Goal: Task Accomplishment & Management: Manage account settings

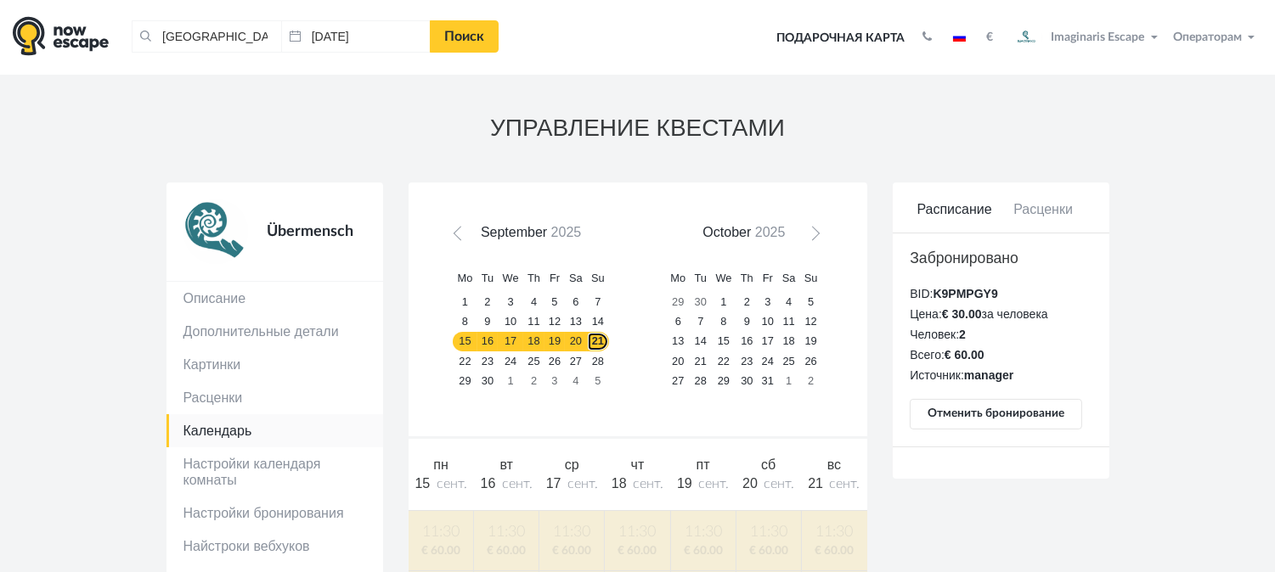
click at [594, 341] on link "21" at bounding box center [598, 342] width 22 height 20
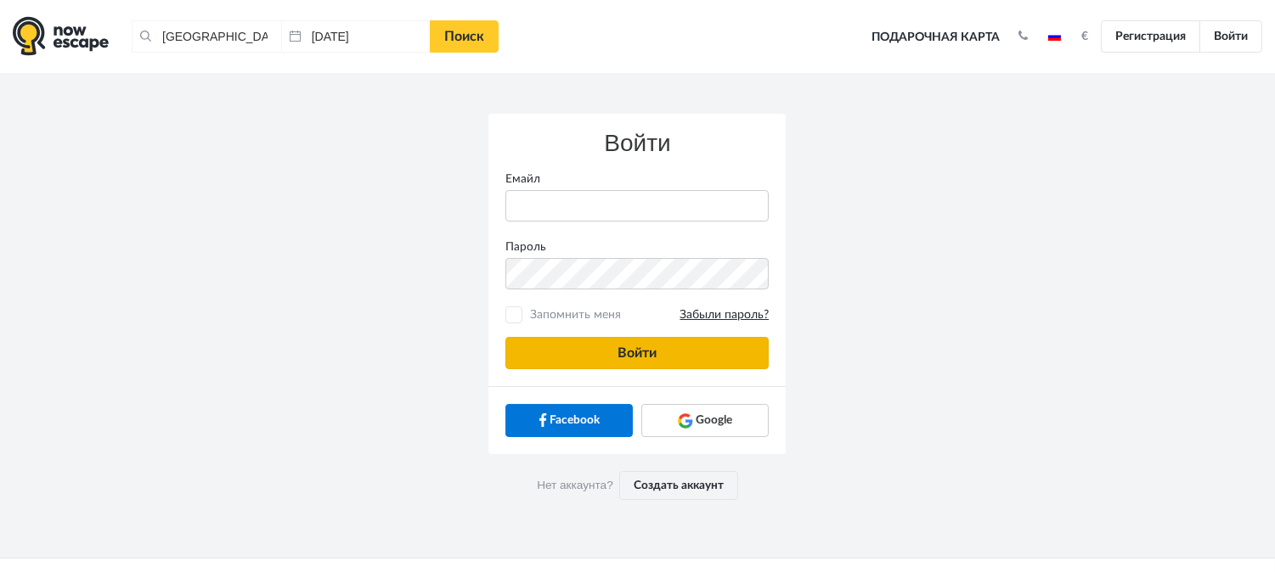
type input "anatoly@imaginaris.ee"
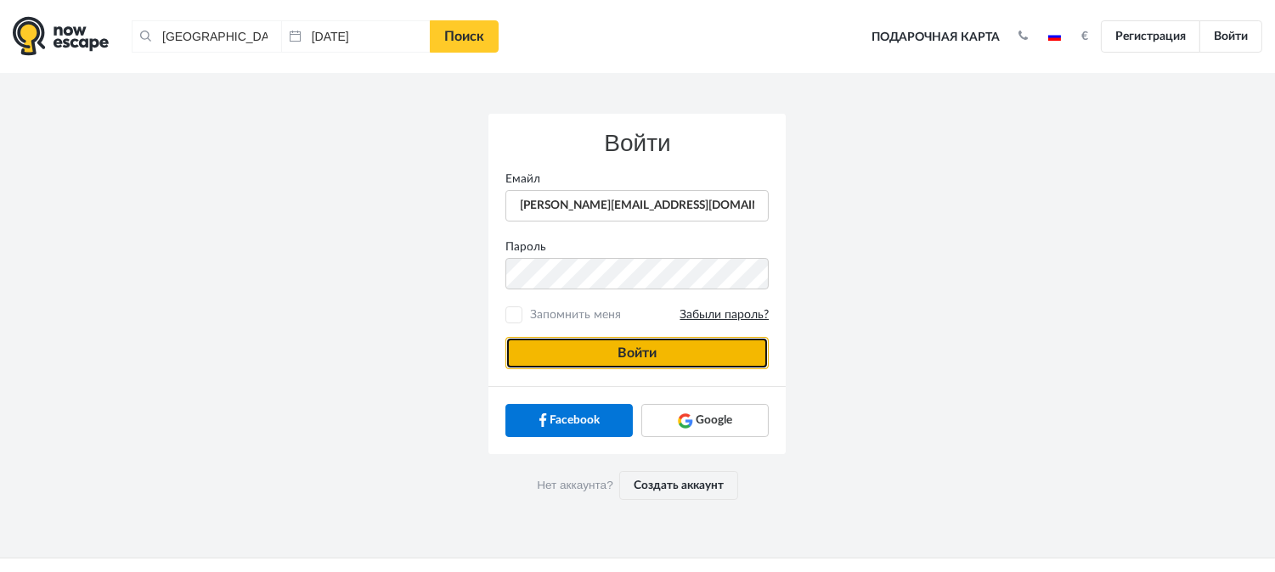
click at [667, 350] on button "Войти" at bounding box center [636, 353] width 263 height 32
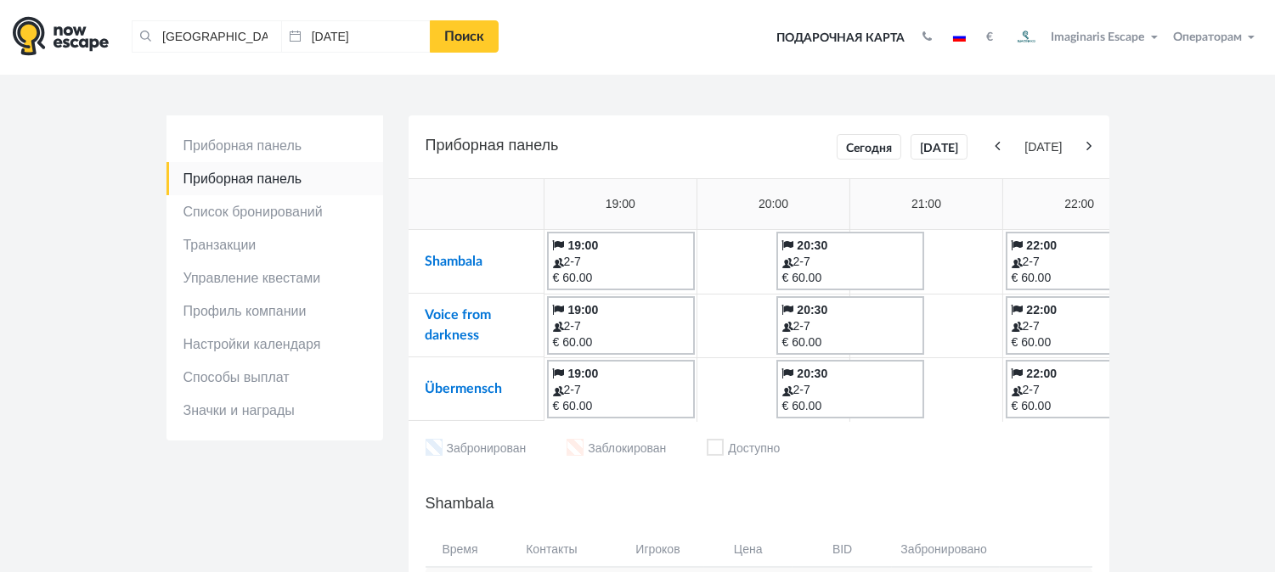
click at [456, 251] on td "Shambala" at bounding box center [476, 262] width 136 height 64
click at [462, 259] on link "Shambala" at bounding box center [454, 262] width 58 height 14
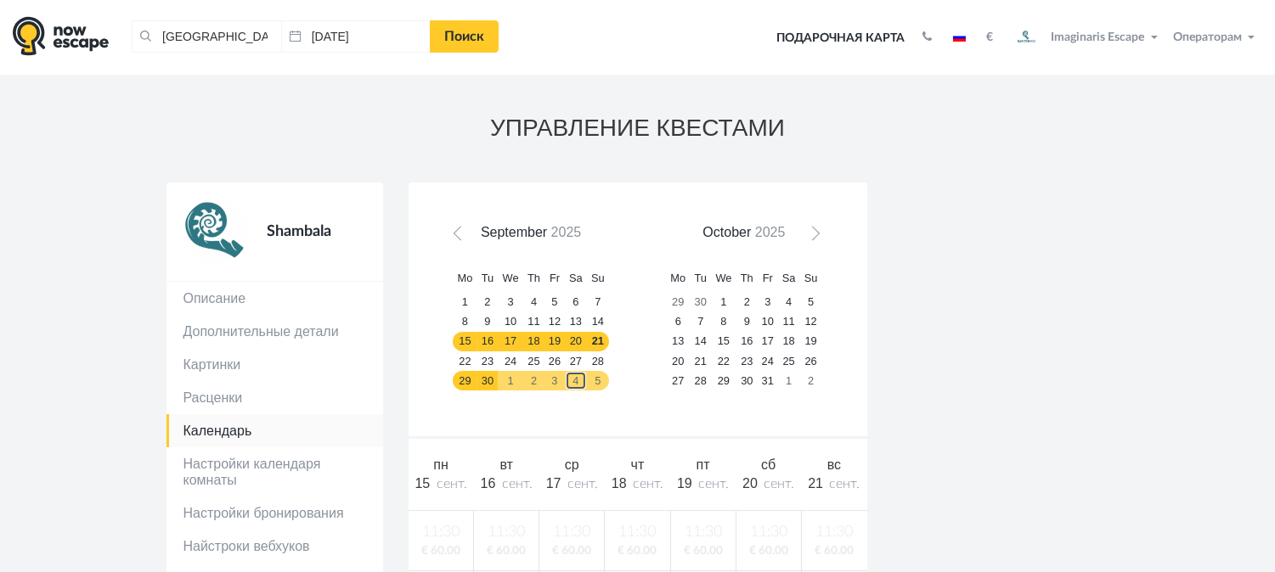
click at [566, 378] on link "4" at bounding box center [576, 381] width 22 height 20
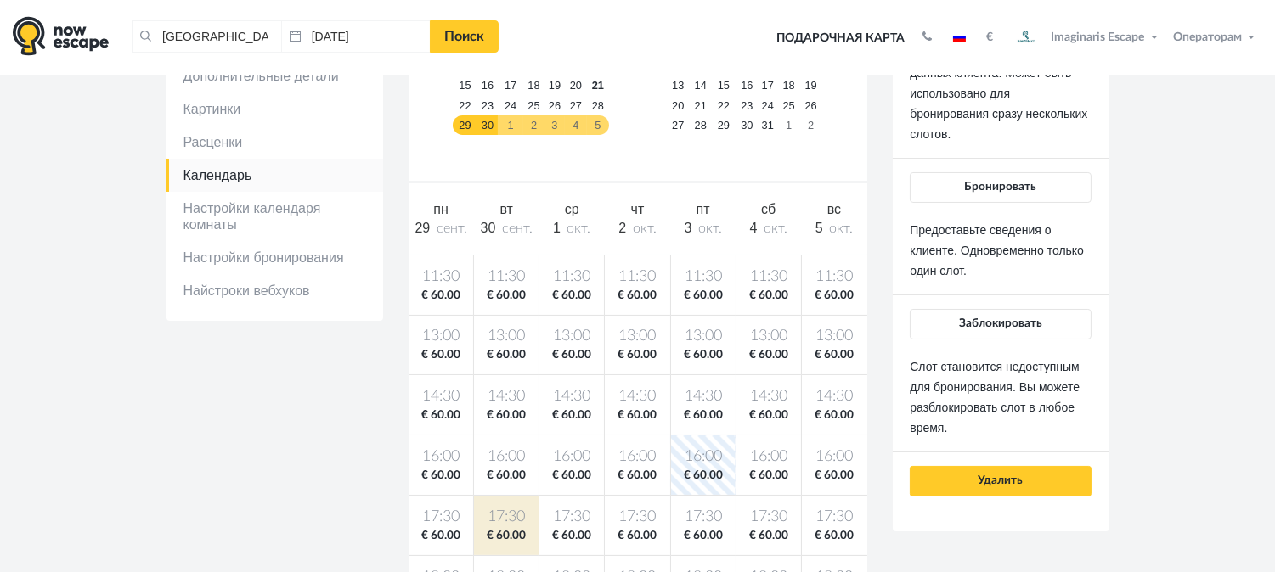
scroll to position [94, 0]
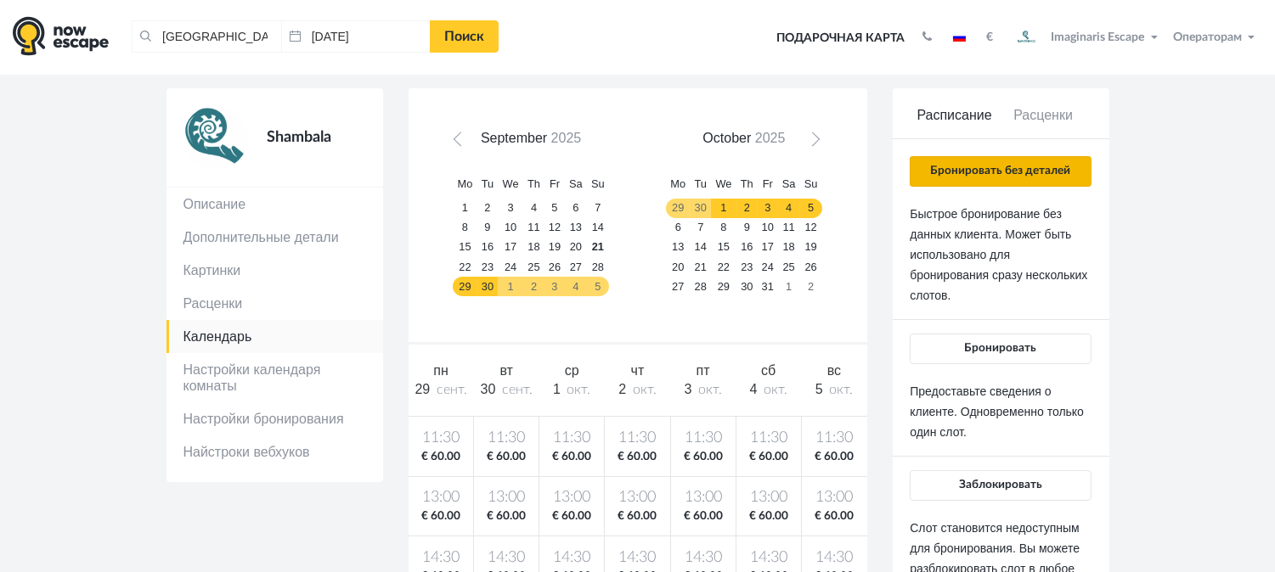
drag, startPoint x: 1011, startPoint y: 194, endPoint x: 1005, endPoint y: 177, distance: 17.7
click at [1009, 189] on div "Бронировать без деталей Быстрое бронирование без данных клиента. Может быть исп…" at bounding box center [999, 407] width 181 height 502
click at [1005, 177] on button "Бронировать без деталей" at bounding box center [999, 171] width 181 height 31
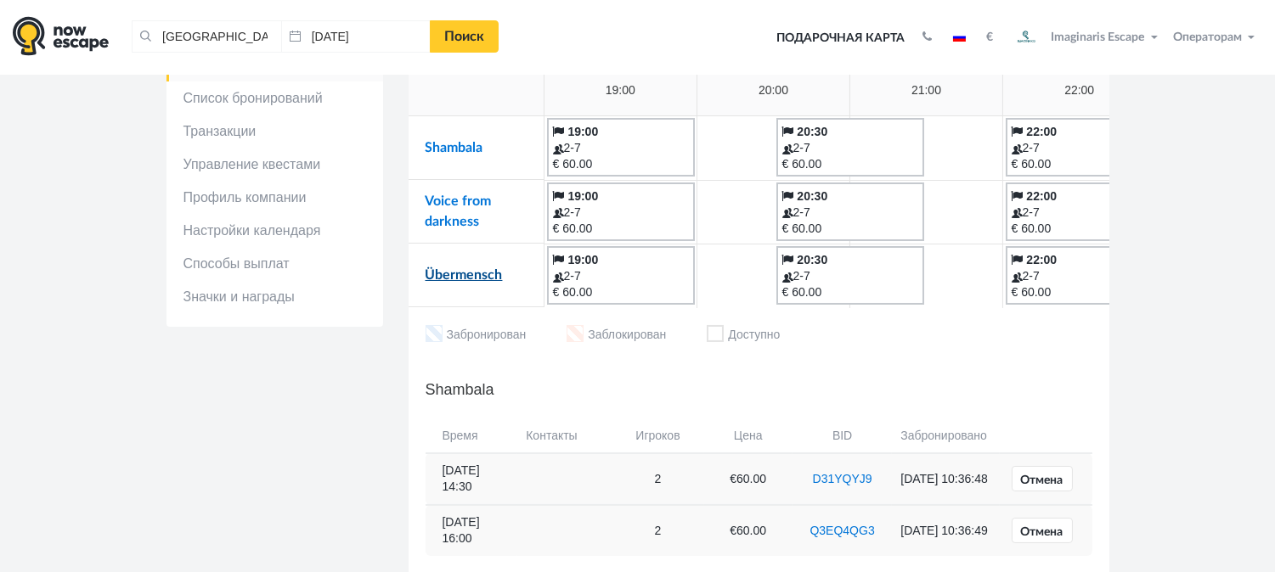
scroll to position [94, 0]
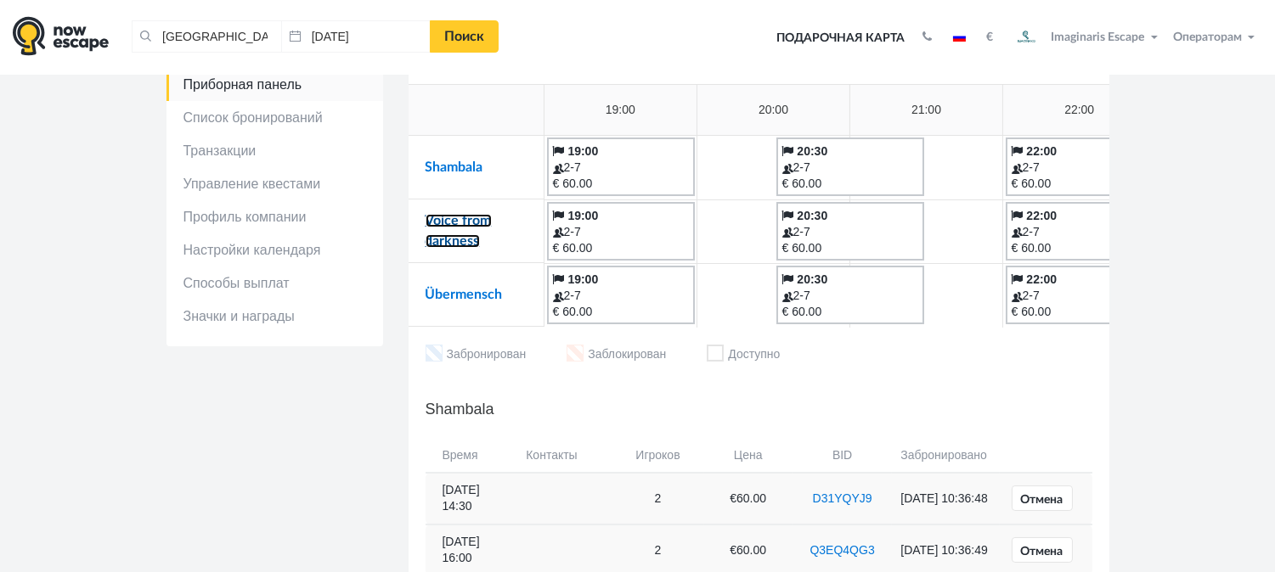
click at [434, 219] on link "Voice from darkness" at bounding box center [458, 231] width 66 height 34
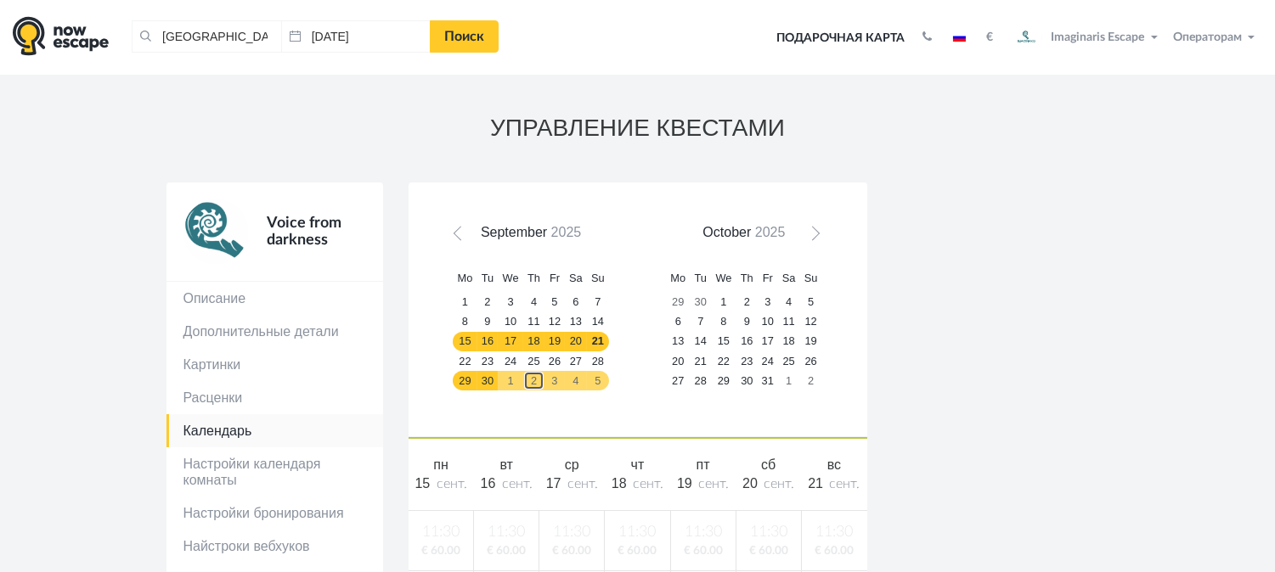
click at [531, 380] on link "2" at bounding box center [533, 381] width 21 height 20
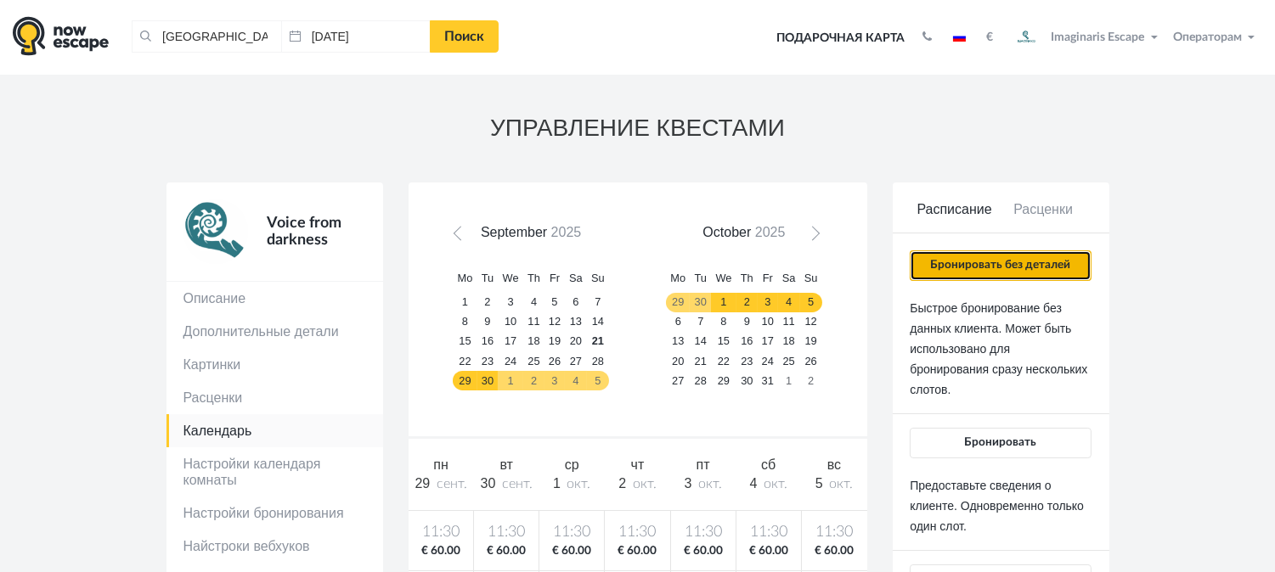
click at [961, 251] on button "Бронировать без деталей" at bounding box center [999, 266] width 181 height 31
